Goal: Navigation & Orientation: Find specific page/section

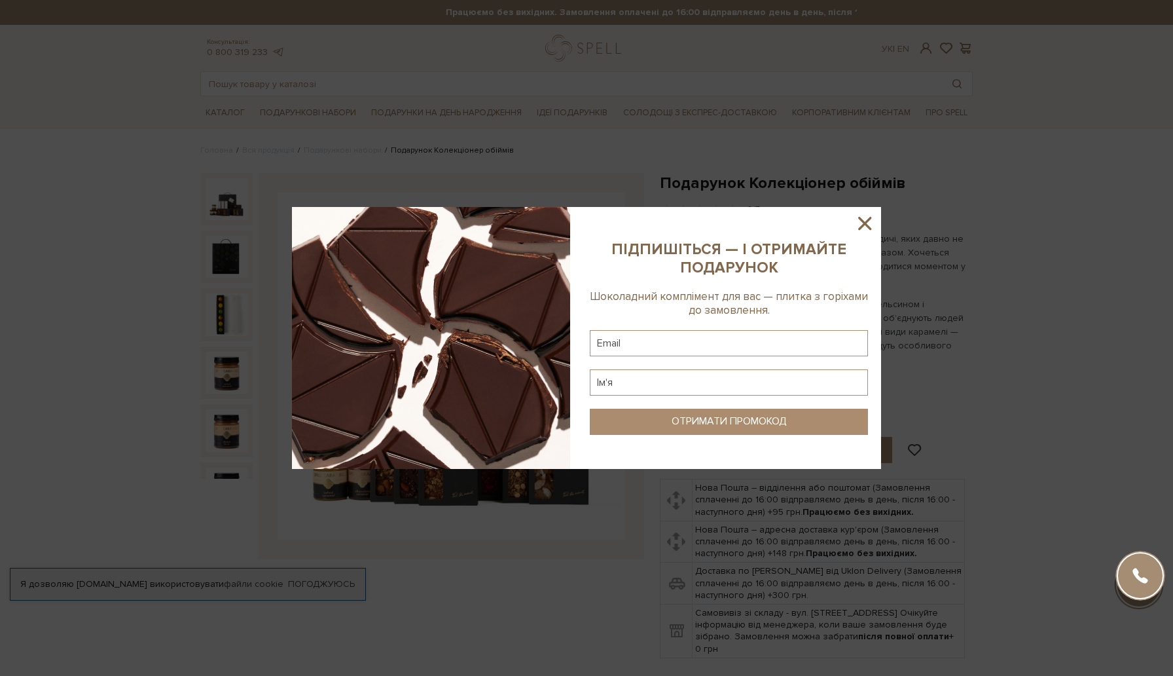
click at [862, 224] on icon at bounding box center [865, 223] width 22 height 22
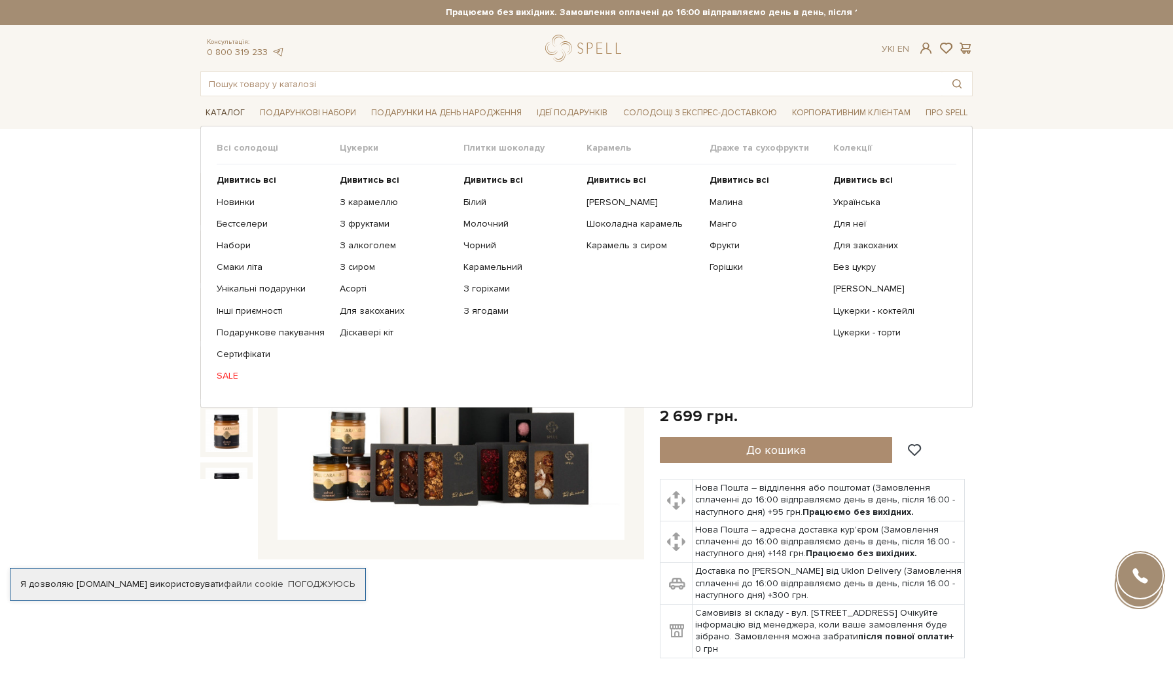
click at [220, 111] on span "Каталог" at bounding box center [225, 113] width 50 height 20
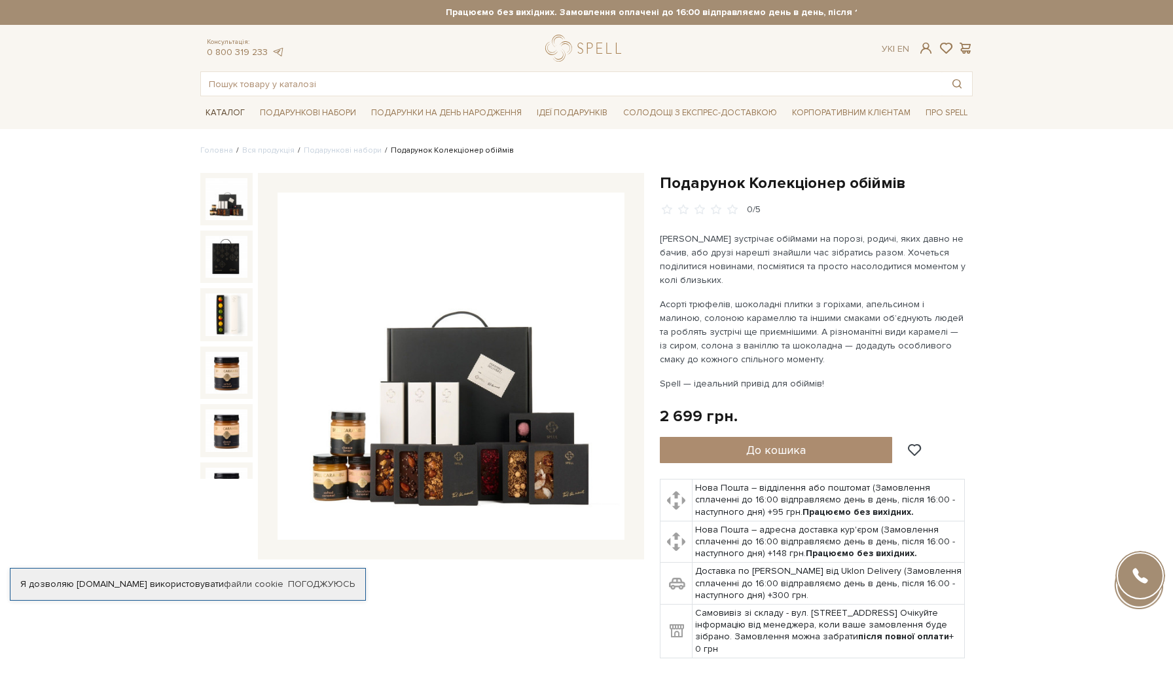
click at [220, 111] on span "Каталог" at bounding box center [225, 113] width 50 height 20
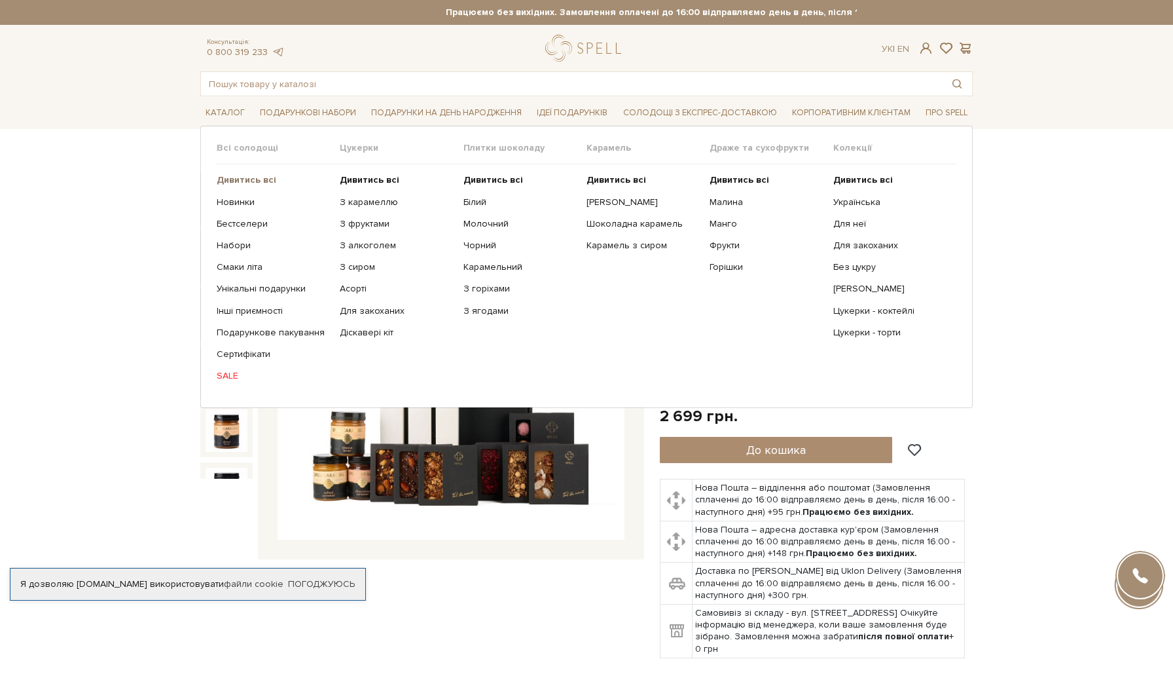
click at [249, 181] on b "Дивитись всі" at bounding box center [247, 179] width 60 height 11
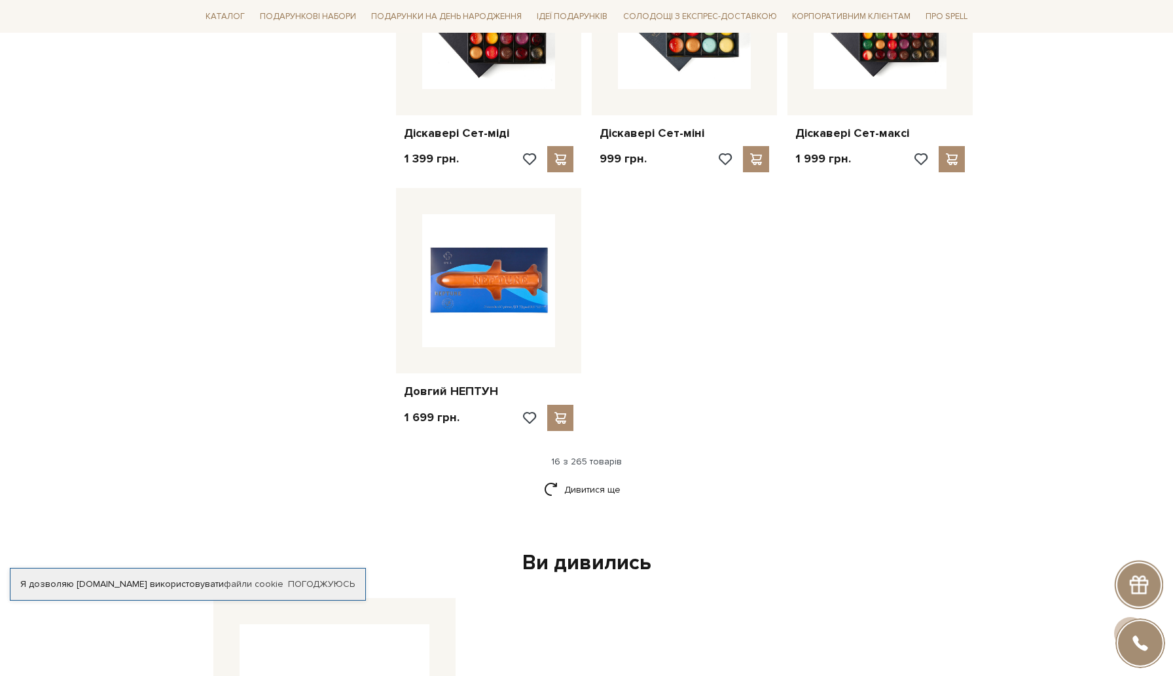
scroll to position [1489, 0]
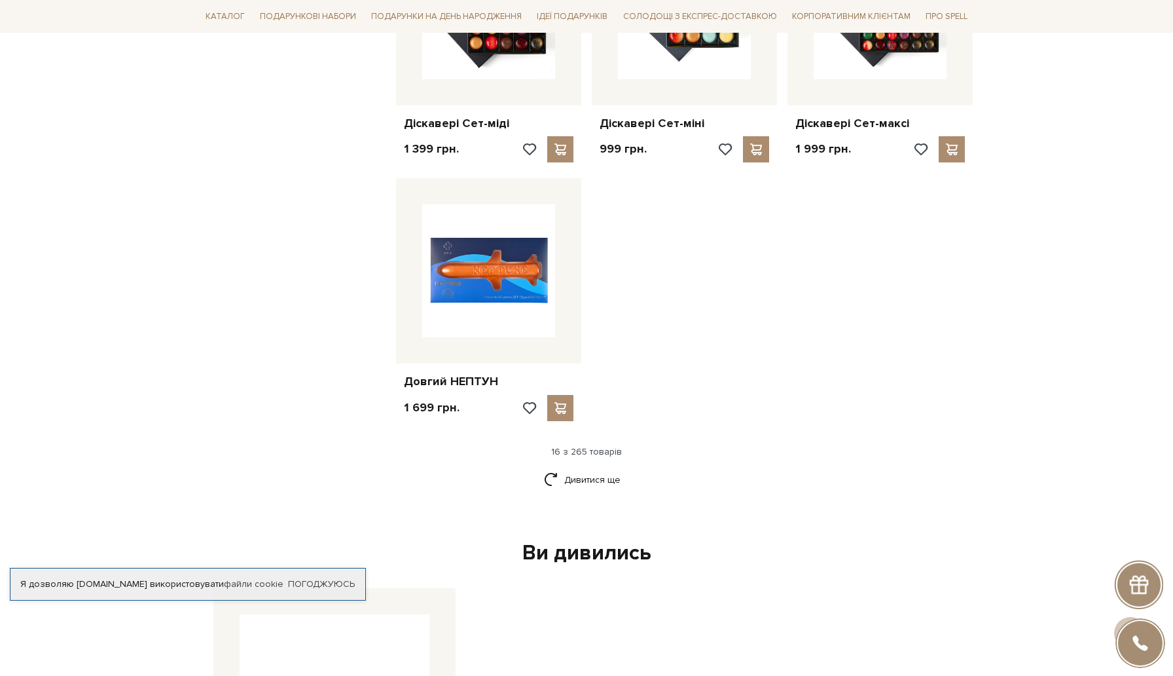
click at [574, 493] on div "Дивитися ще" at bounding box center [586, 487] width 783 height 39
click at [550, 477] on link "Дивитися ще" at bounding box center [586, 479] width 85 height 23
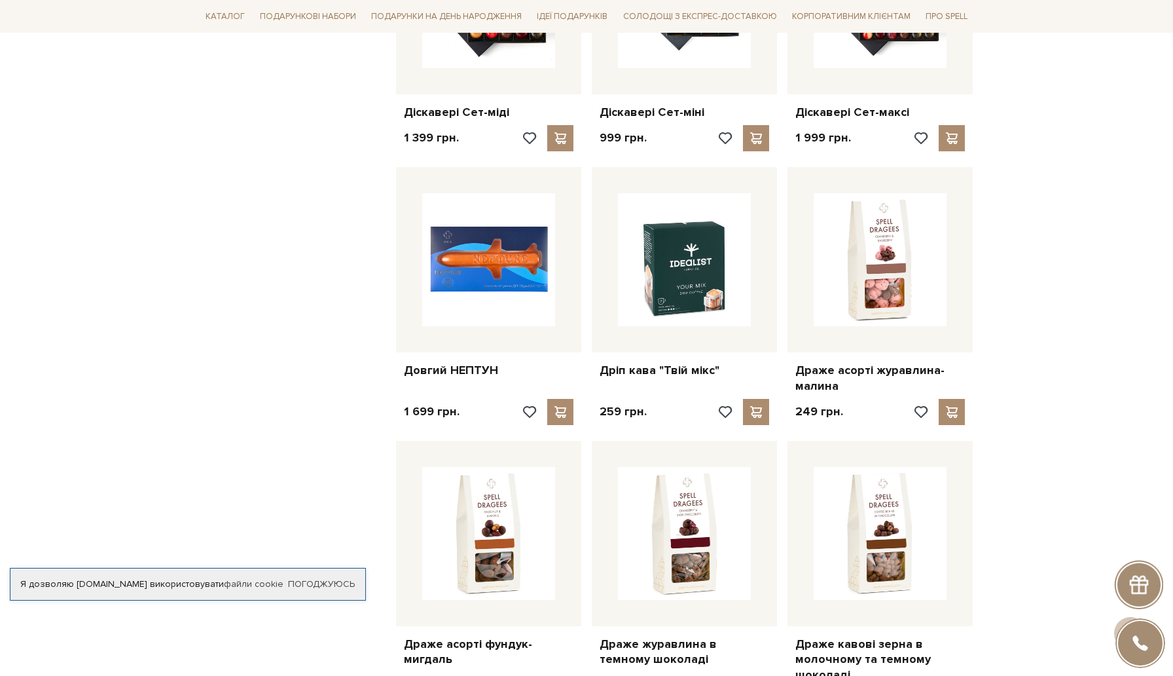
scroll to position [1503, 0]
